Goal: Communication & Community: Participate in discussion

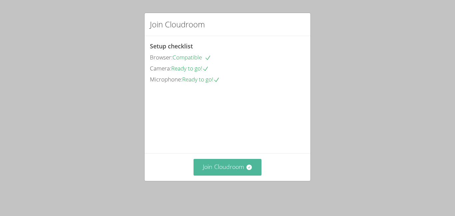
click at [248, 170] on icon at bounding box center [248, 166] width 5 height 5
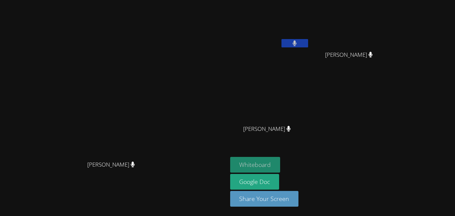
click at [280, 163] on button "Whiteboard" at bounding box center [255, 165] width 50 height 16
click at [297, 45] on icon at bounding box center [294, 43] width 4 height 6
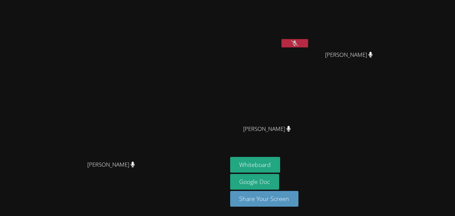
click at [308, 45] on button at bounding box center [294, 43] width 27 height 8
click at [308, 44] on button at bounding box center [294, 43] width 27 height 8
click at [308, 47] on button at bounding box center [294, 43] width 27 height 8
click at [308, 43] on button at bounding box center [294, 43] width 27 height 8
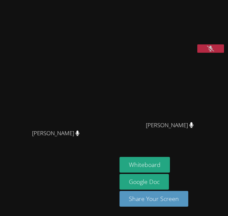
click at [206, 53] on video at bounding box center [169, 28] width 100 height 50
click at [210, 68] on div "[PERSON_NAME] [PERSON_NAME] [PERSON_NAME]" at bounding box center [172, 74] width 106 height 142
click at [210, 53] on button at bounding box center [210, 48] width 27 height 8
click at [210, 54] on div at bounding box center [210, 49] width 27 height 10
click at [210, 53] on button at bounding box center [210, 48] width 27 height 8
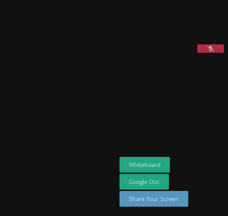
click at [213, 51] on icon at bounding box center [210, 49] width 7 height 6
